Goal: Contribute content

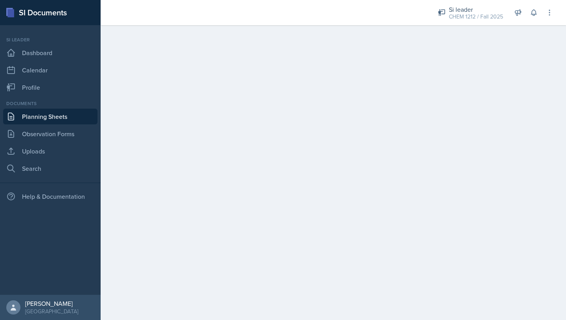
click at [79, 122] on link "Planning Sheets" at bounding box center [50, 116] width 94 height 16
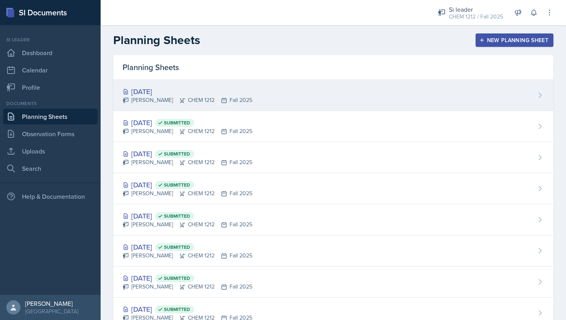
click at [338, 89] on div "[DATE] [PERSON_NAME] CHEM 1212 Fall 2025" at bounding box center [333, 95] width 440 height 31
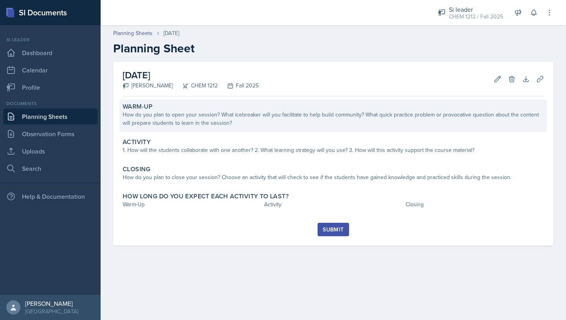
click at [239, 119] on div "How do you plan to open your session? What icebreaker will you facilitate to he…" at bounding box center [333, 118] width 421 height 17
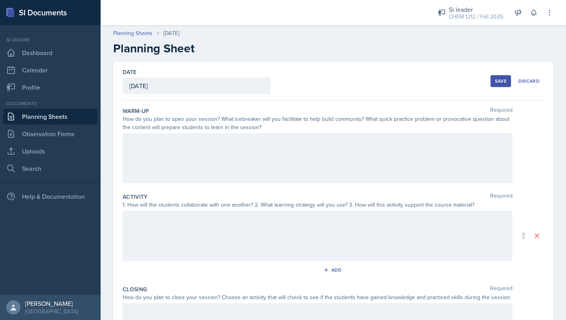
click at [214, 143] on div at bounding box center [318, 158] width 390 height 50
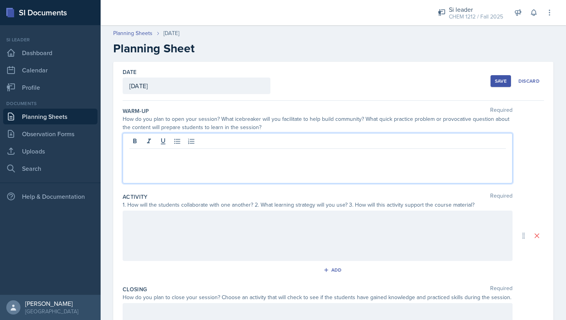
click at [230, 162] on div at bounding box center [318, 158] width 390 height 50
click at [233, 163] on div "To start off the SI Session" at bounding box center [318, 158] width 390 height 50
click at [413, 155] on p "To start off the SI Session, I will ask them about what are the five factors th…" at bounding box center [317, 154] width 377 height 9
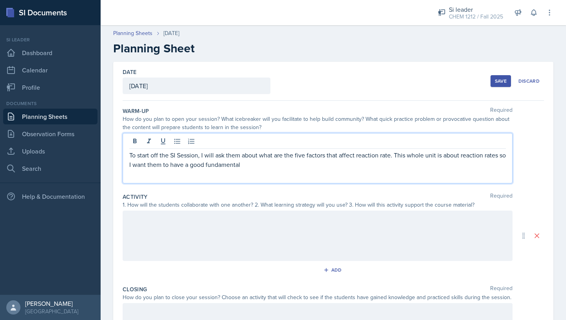
click at [231, 165] on p "To start off the SI Session, I will ask them about what are the five factors th…" at bounding box center [317, 159] width 377 height 19
